Goal: Check status: Check status

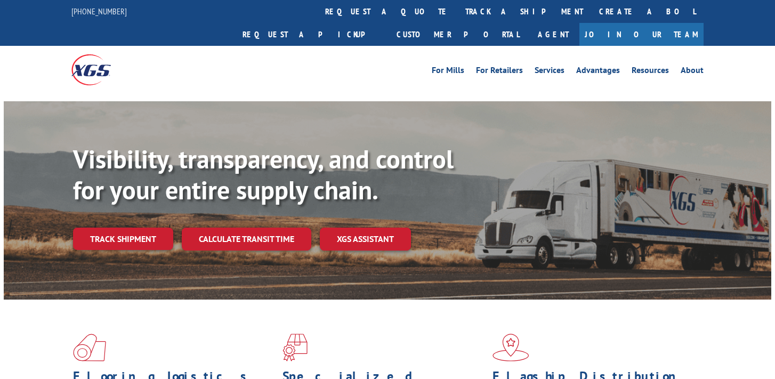
click at [397, 63] on div "For [PERSON_NAME] For Retailers Services Advantages Resources About For [PERSON…" at bounding box center [387, 69] width 632 height 47
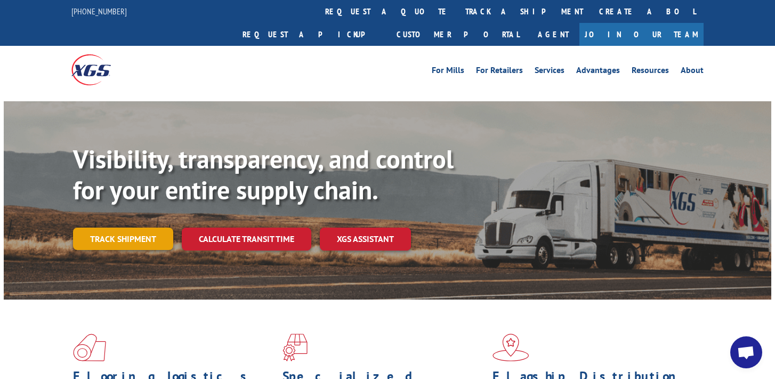
click at [118, 227] on link "Track shipment" at bounding box center [123, 238] width 100 height 22
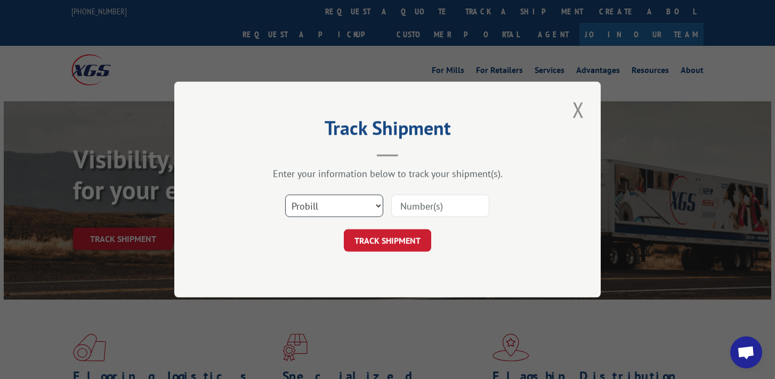
click at [366, 211] on select "Select category... Probill BOL PO" at bounding box center [334, 205] width 98 height 22
select select "bol"
click at [422, 195] on input at bounding box center [440, 205] width 98 height 22
type input "1696936766"
click at [418, 232] on button "TRACK SHIPMENT" at bounding box center [387, 240] width 87 height 22
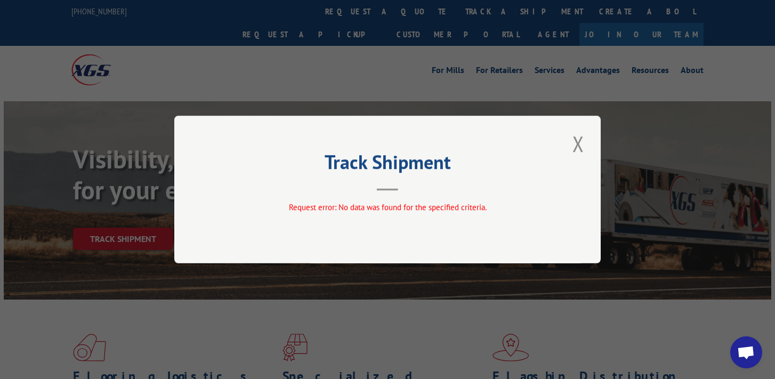
click at [575, 142] on button "Close modal" at bounding box center [578, 143] width 18 height 29
